Goal: Task Accomplishment & Management: Use online tool/utility

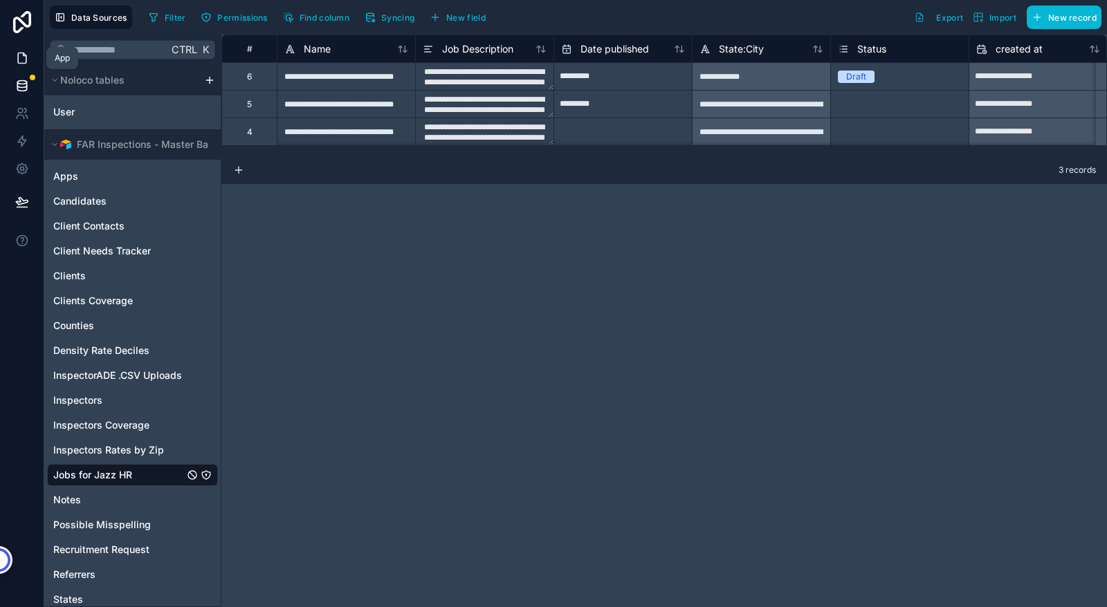
click at [19, 62] on icon at bounding box center [22, 58] width 14 height 14
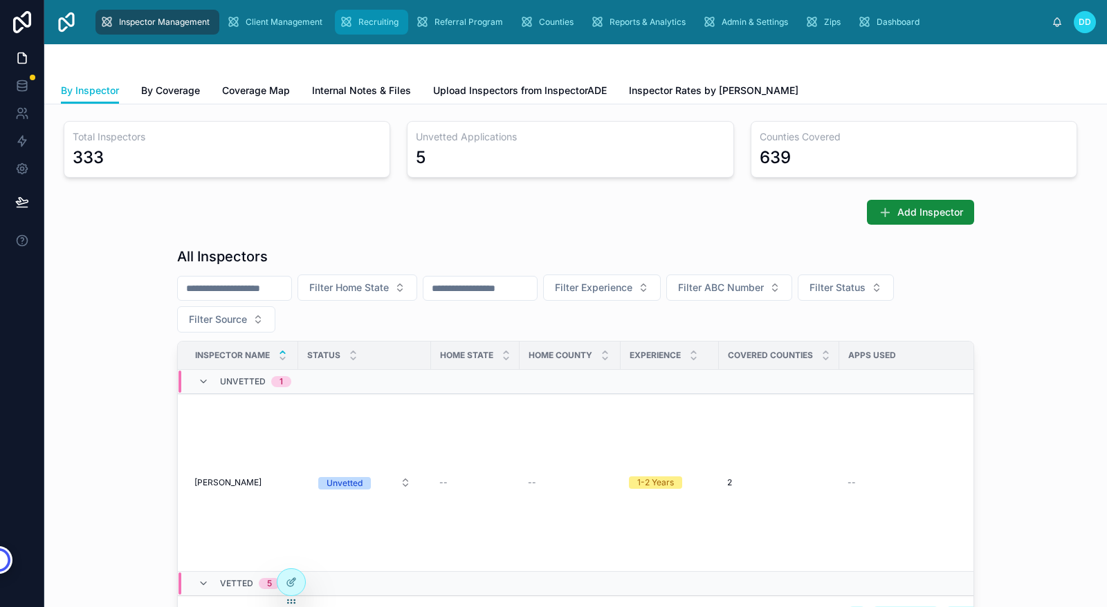
click at [375, 22] on span "Recruiting" at bounding box center [378, 22] width 40 height 11
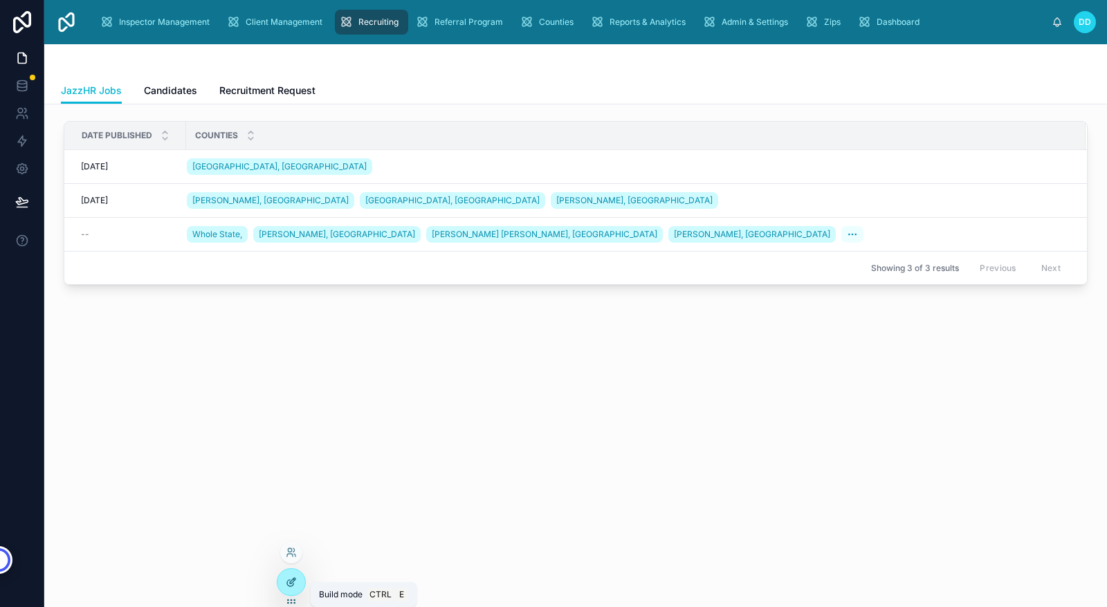
click at [293, 581] on icon at bounding box center [291, 582] width 11 height 11
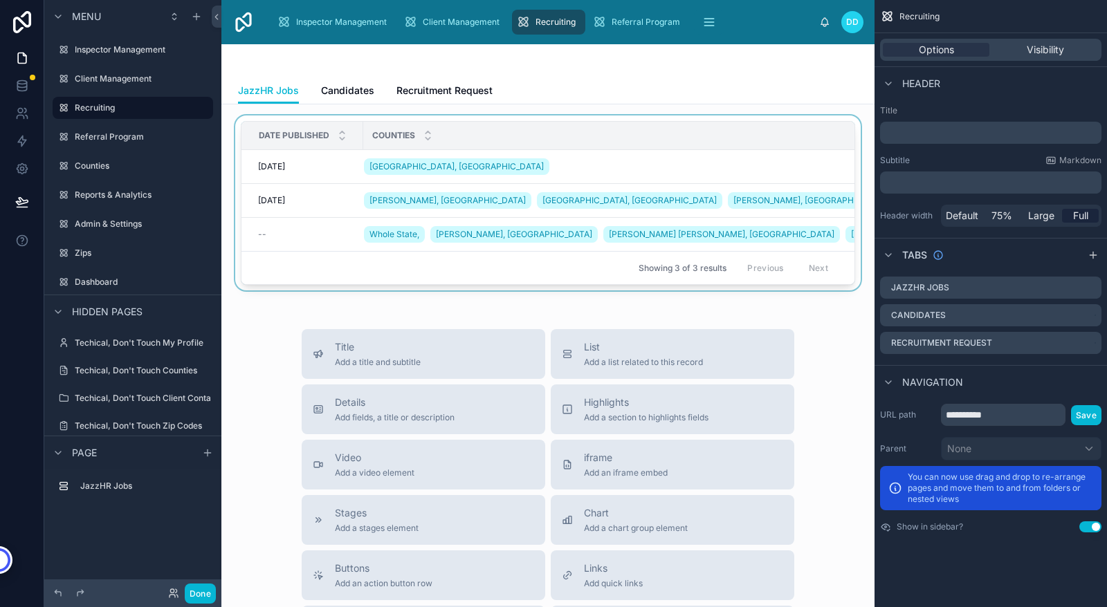
click at [702, 222] on div at bounding box center [547, 205] width 631 height 181
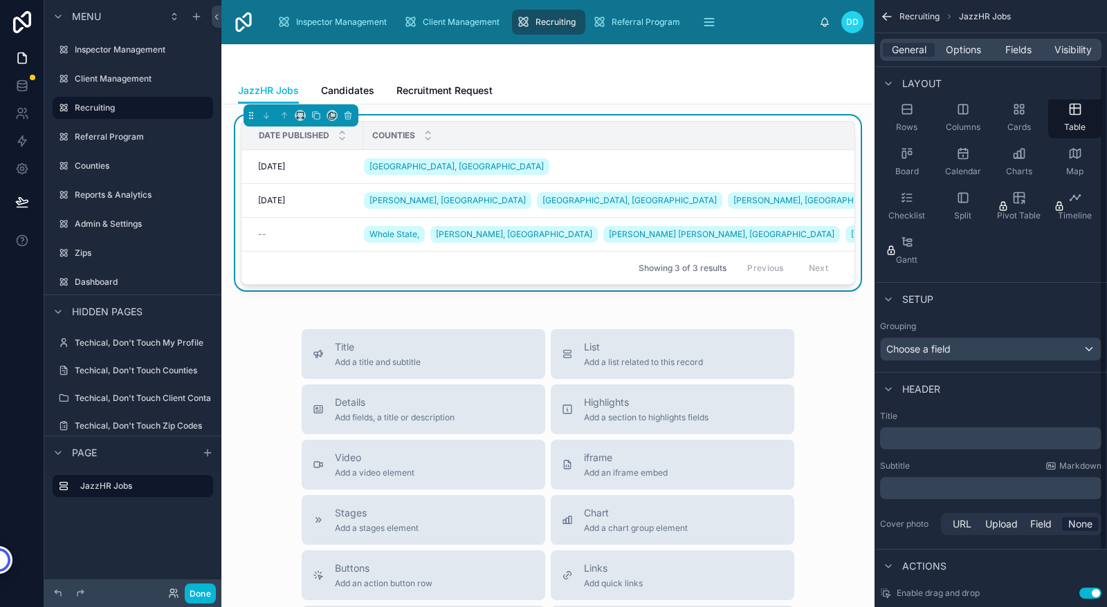
scroll to position [68, 0]
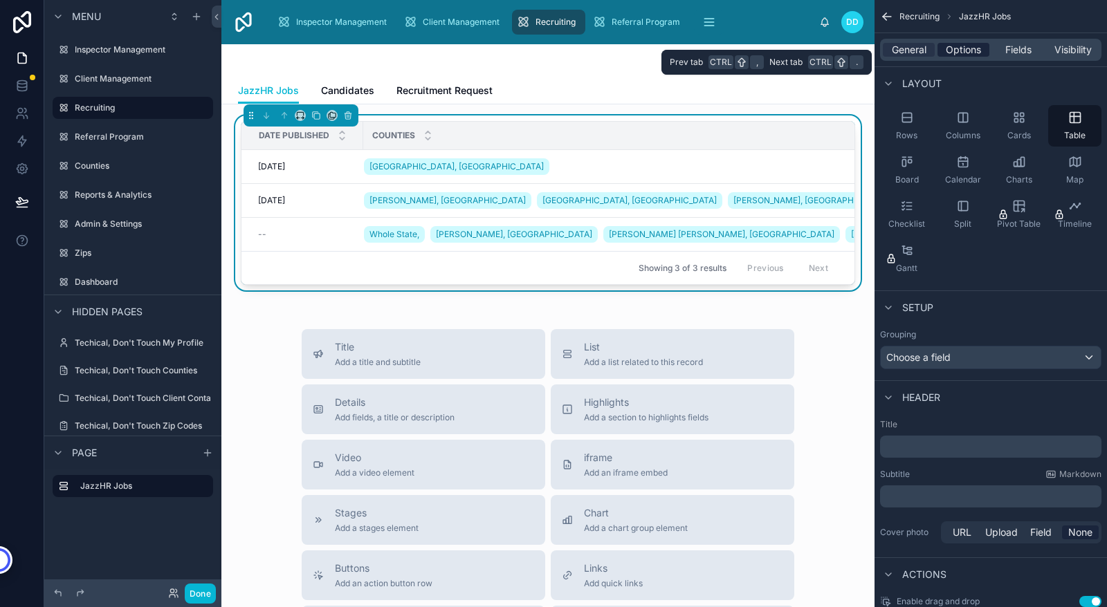
click at [960, 49] on span "Options" at bounding box center [962, 50] width 35 height 14
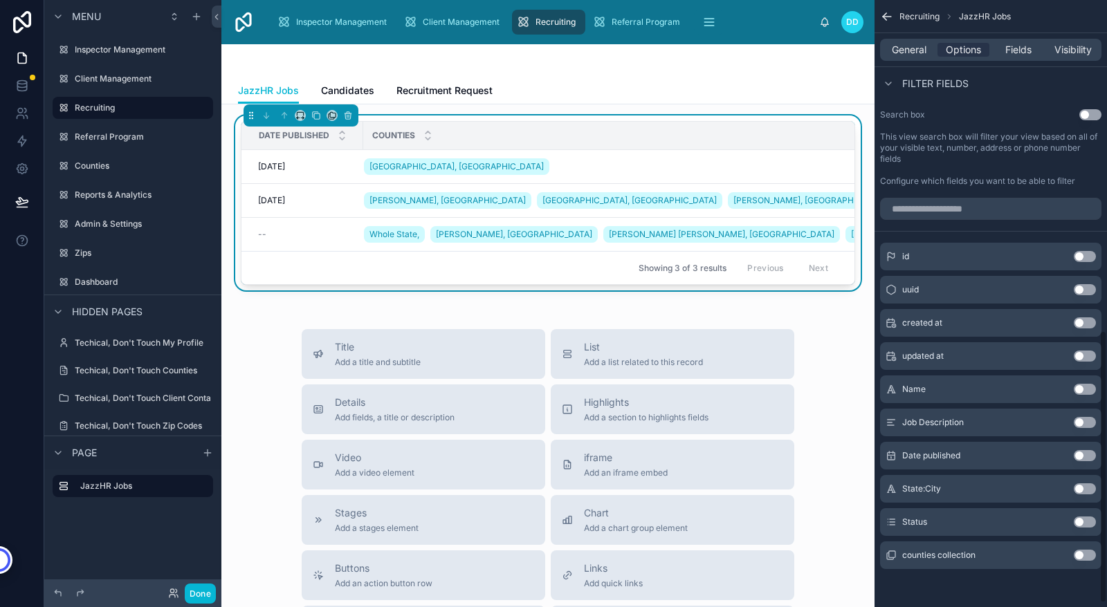
scroll to position [746, 0]
click at [1081, 522] on button "Use setting" at bounding box center [1084, 521] width 22 height 11
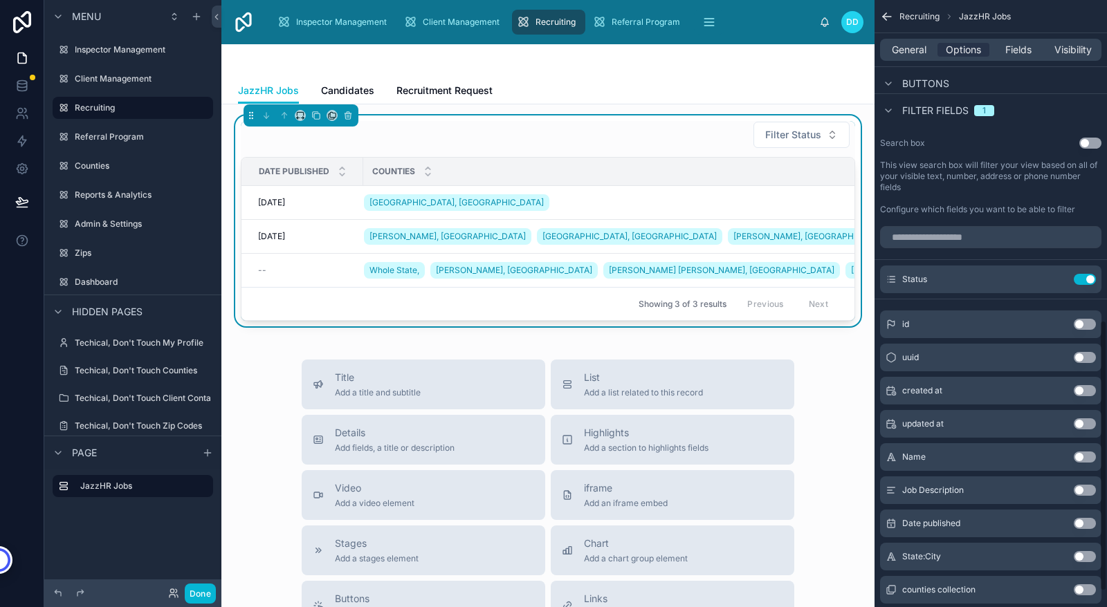
scroll to position [718, 0]
click at [1091, 281] on button "Use setting" at bounding box center [1084, 277] width 22 height 11
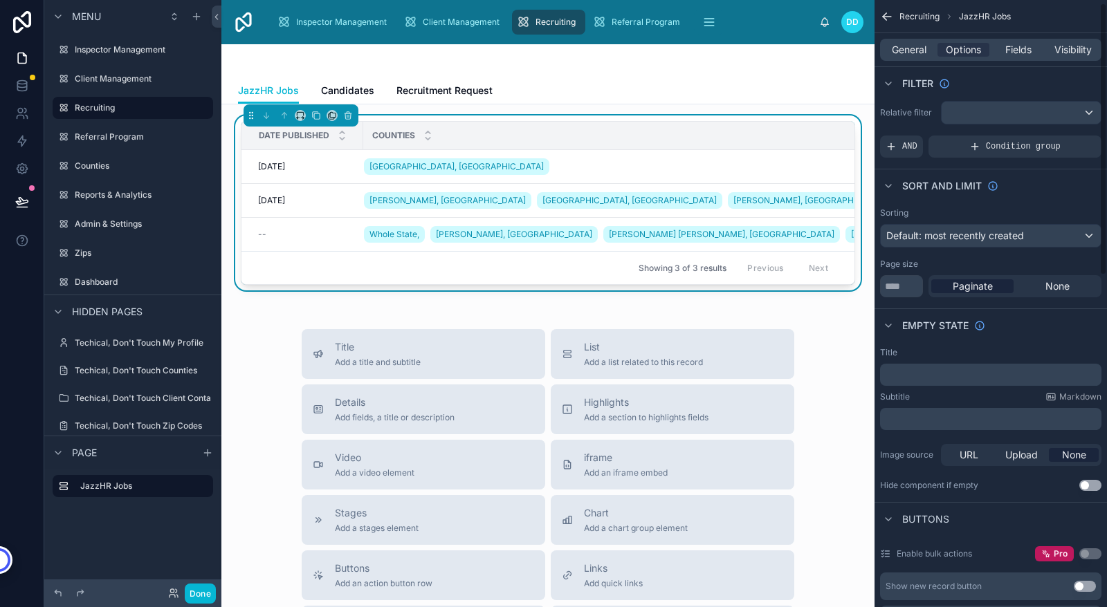
scroll to position [0, 0]
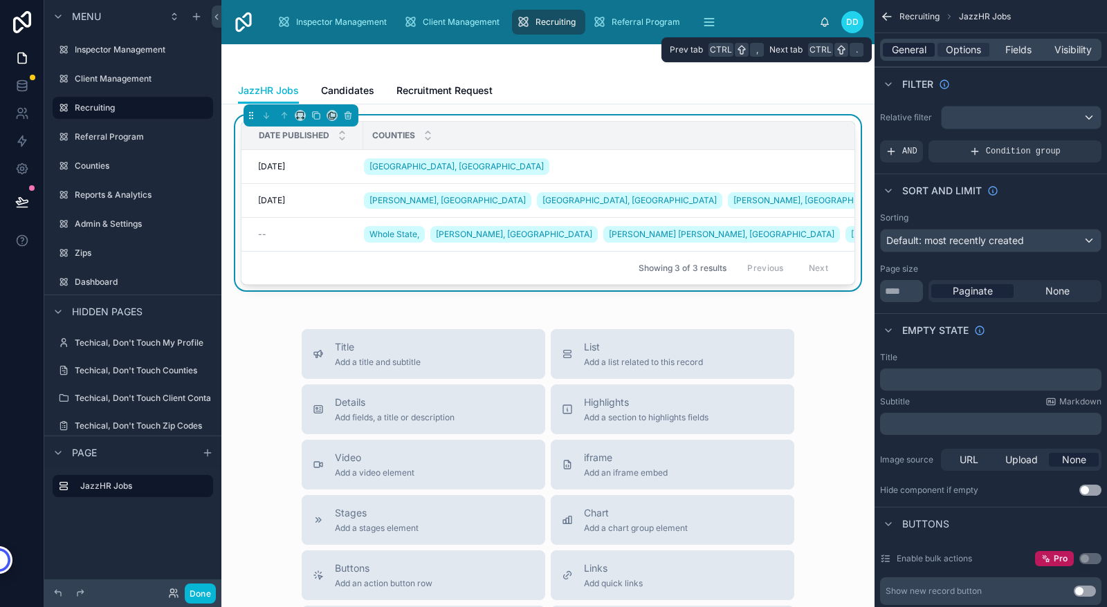
click at [909, 46] on span "General" at bounding box center [908, 50] width 35 height 14
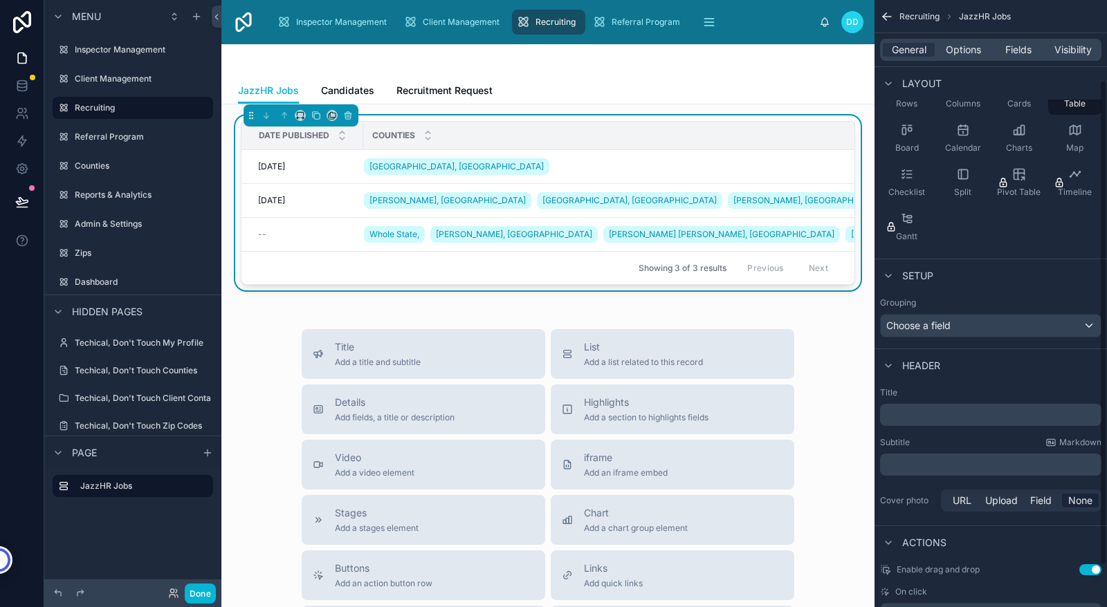
scroll to position [100, 0]
click at [1017, 53] on span "Fields" at bounding box center [1018, 50] width 26 height 14
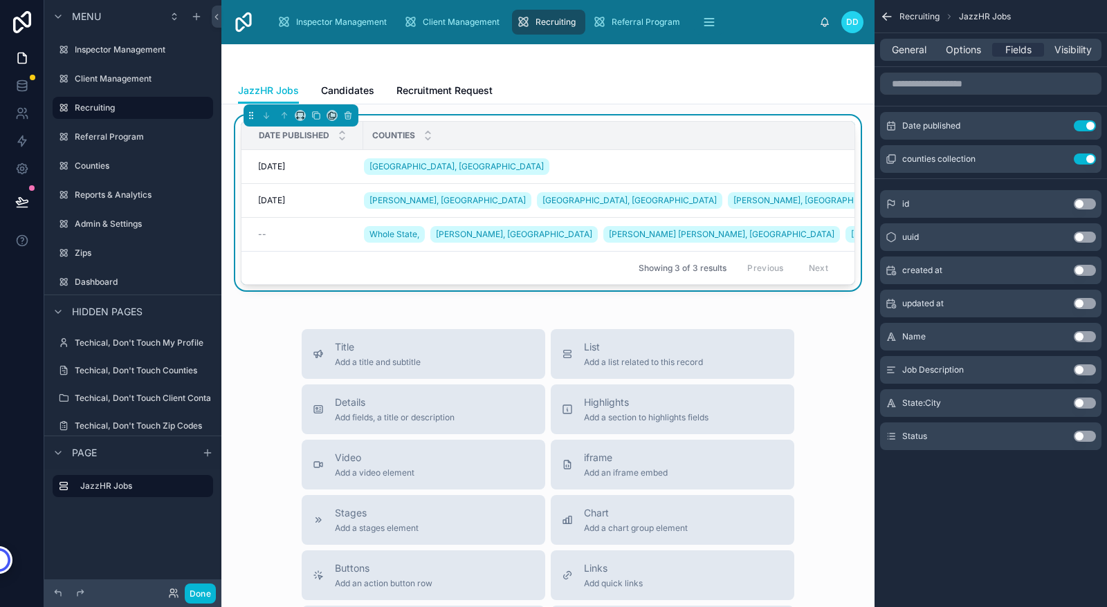
click at [1076, 434] on button "Use setting" at bounding box center [1084, 436] width 22 height 11
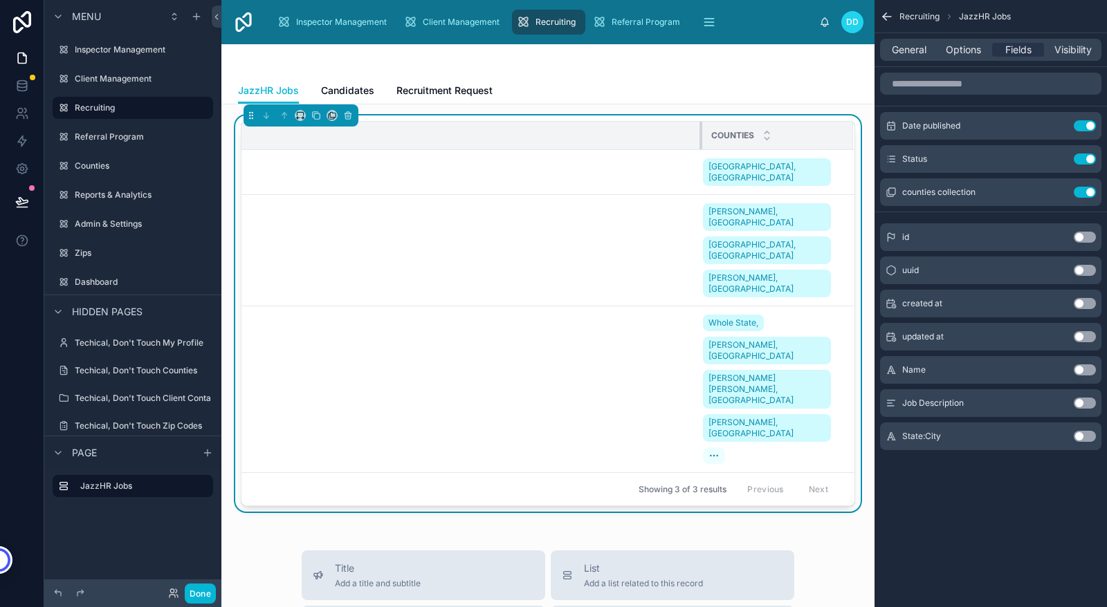
scroll to position [0, 225]
drag, startPoint x: 711, startPoint y: 138, endPoint x: 418, endPoint y: 141, distance: 293.3
click at [418, 141] on th "Status" at bounding box center [424, 136] width 555 height 28
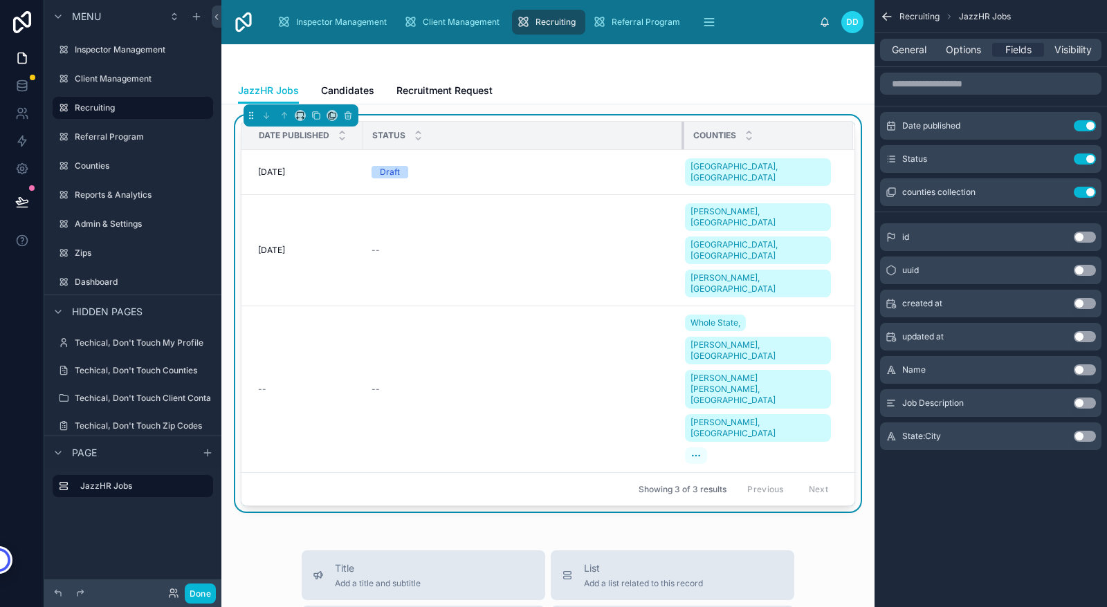
scroll to position [0, 0]
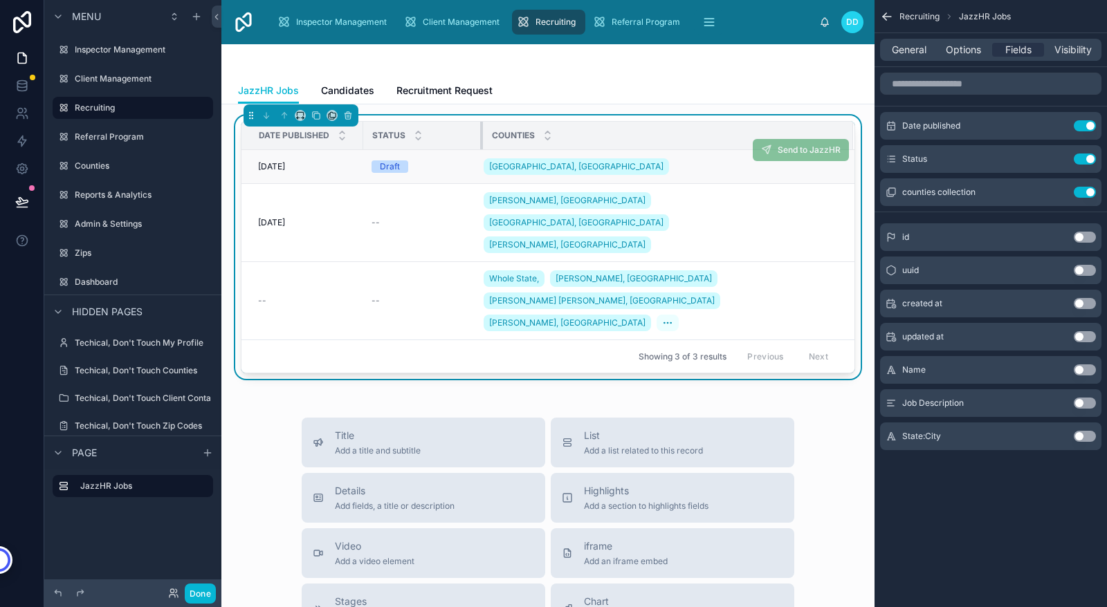
drag, startPoint x: 692, startPoint y: 135, endPoint x: 257, endPoint y: 159, distance: 436.4
click at [257, 159] on table "Date published Status Counties [DATE] [DATE] Draft [GEOGRAPHIC_DATA], [GEOGRAPH…" at bounding box center [547, 231] width 613 height 218
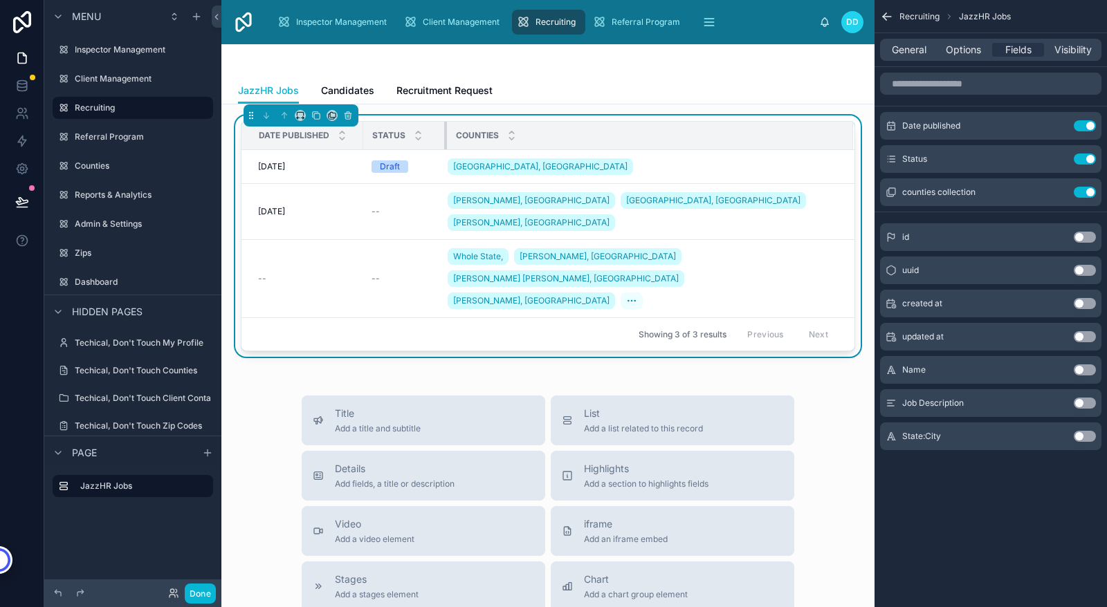
drag, startPoint x: 482, startPoint y: 131, endPoint x: 446, endPoint y: 137, distance: 36.4
click at [446, 137] on div at bounding box center [447, 136] width 6 height 28
click at [21, 199] on icon at bounding box center [22, 202] width 14 height 14
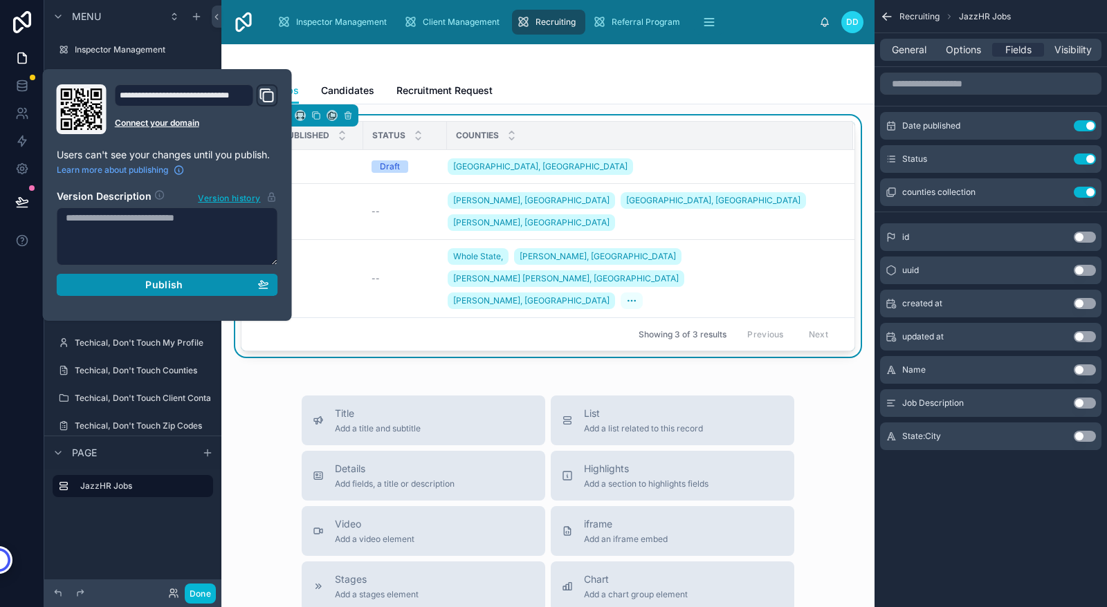
click at [153, 287] on span "Publish" at bounding box center [163, 285] width 37 height 12
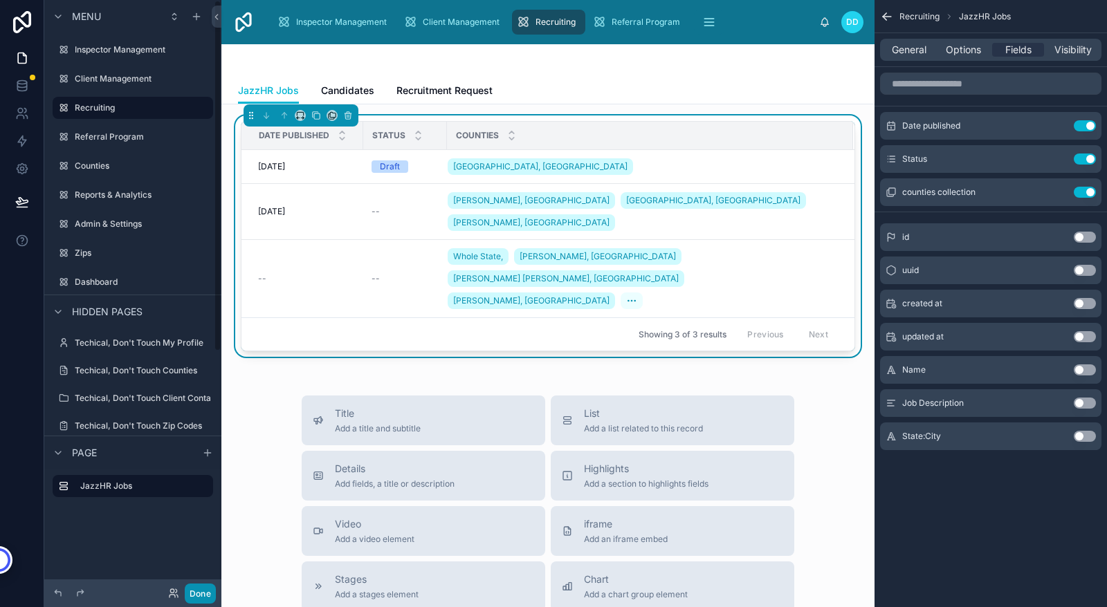
click at [197, 597] on button "Done" at bounding box center [200, 594] width 31 height 20
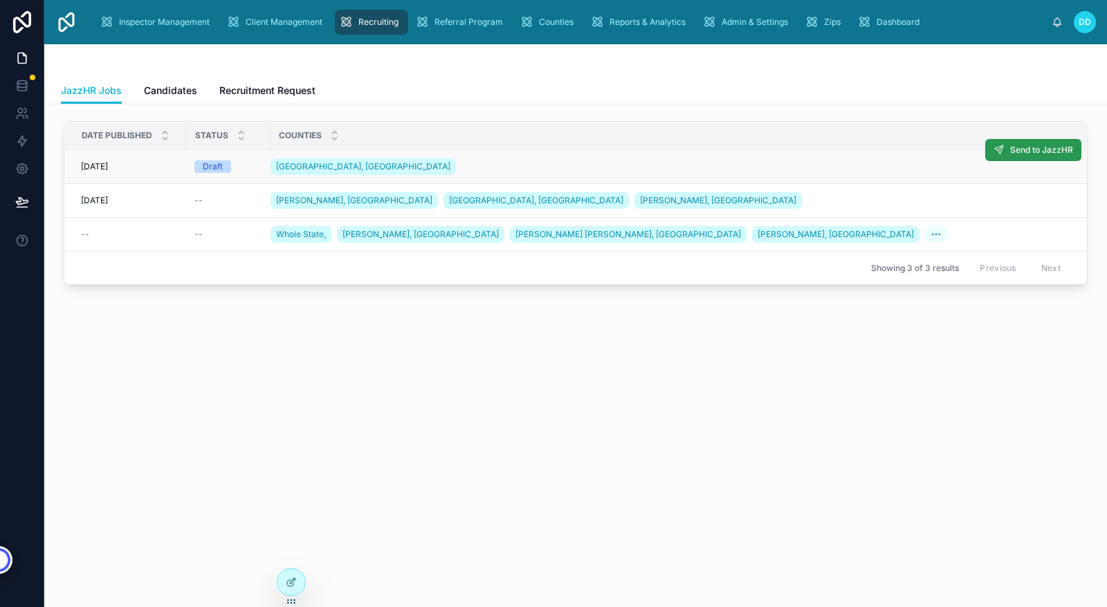
click at [1044, 151] on span "Send to JazzHR" at bounding box center [1041, 150] width 63 height 11
click at [23, 142] on icon at bounding box center [22, 141] width 14 height 14
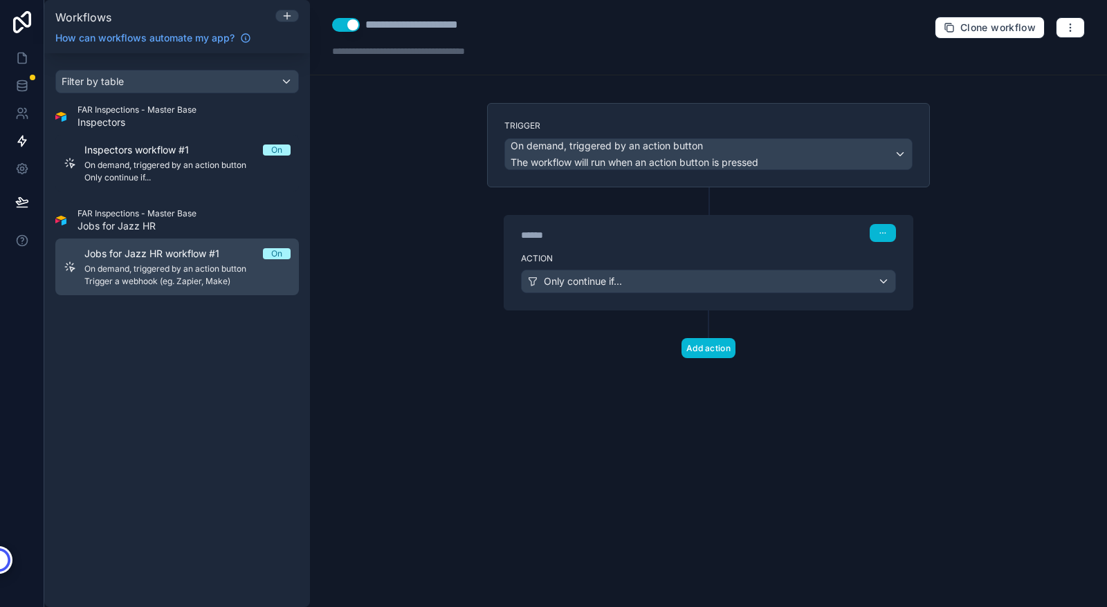
click at [175, 270] on span "On demand, triggered by an action button" at bounding box center [187, 269] width 206 height 11
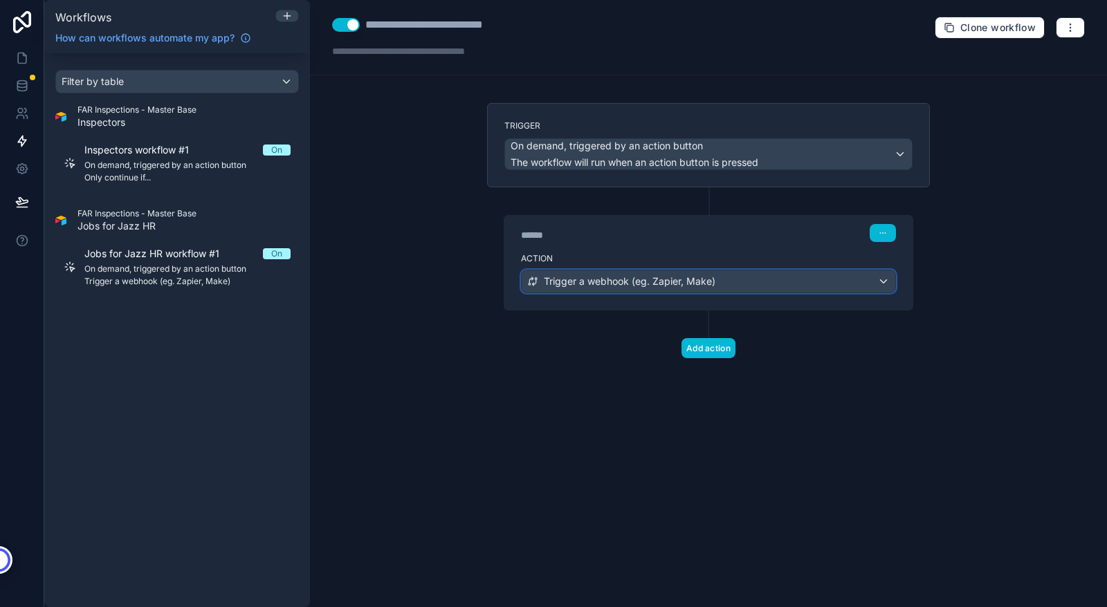
click at [883, 281] on div "Trigger a webhook (eg. Zapier, Make)" at bounding box center [707, 281] width 373 height 22
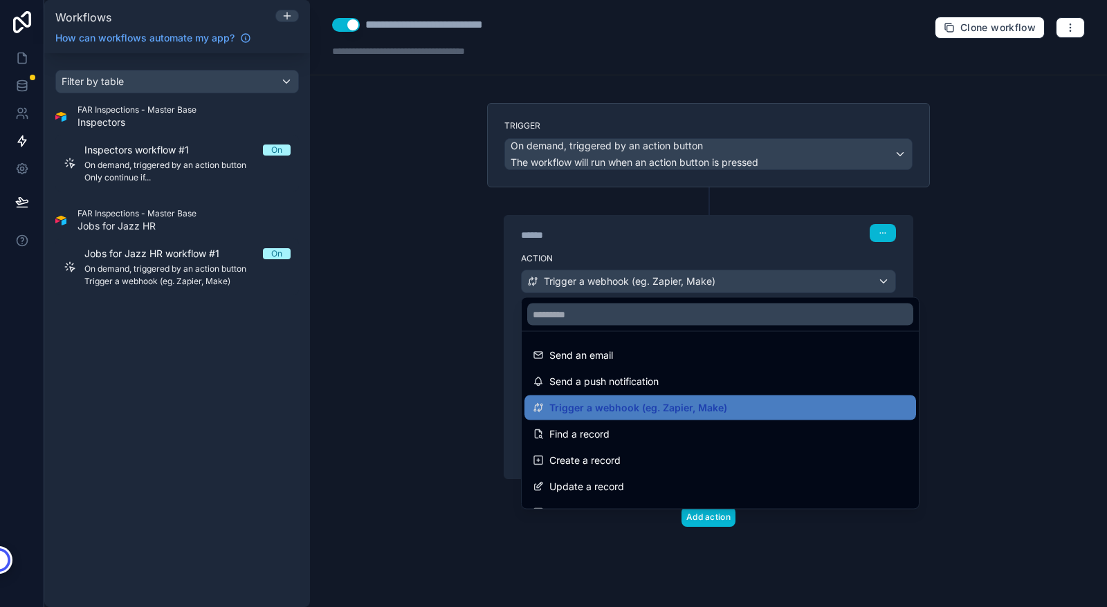
click at [510, 448] on div at bounding box center [553, 303] width 1107 height 607
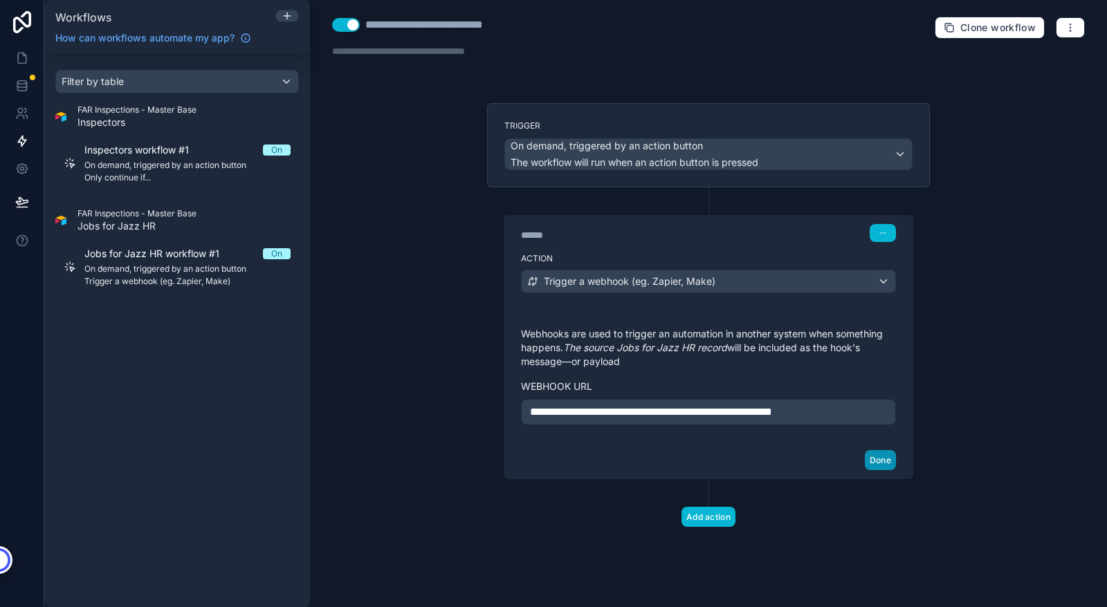
click at [875, 463] on button "Done" at bounding box center [880, 460] width 31 height 20
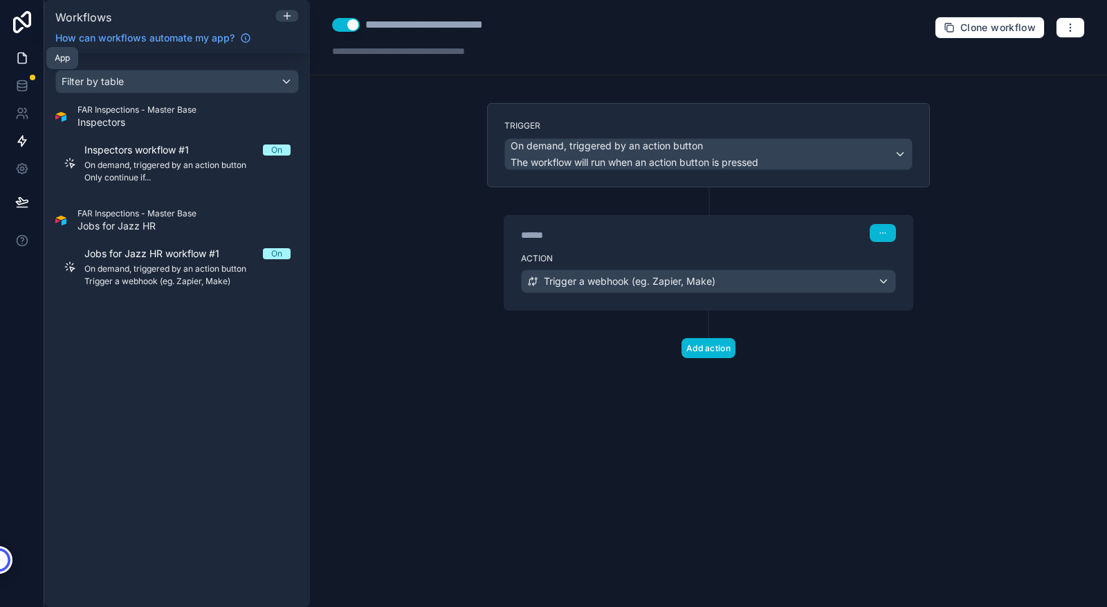
click at [21, 58] on icon at bounding box center [22, 58] width 14 height 14
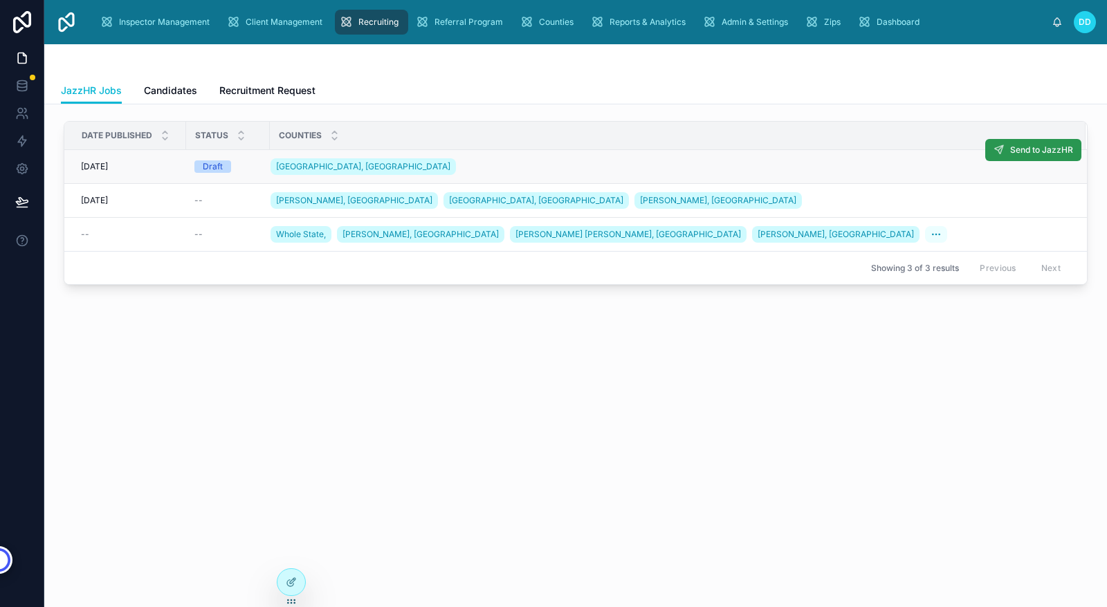
click at [1044, 149] on span "Send to JazzHR" at bounding box center [1041, 150] width 63 height 11
